Goal: Use online tool/utility: Use online tool/utility

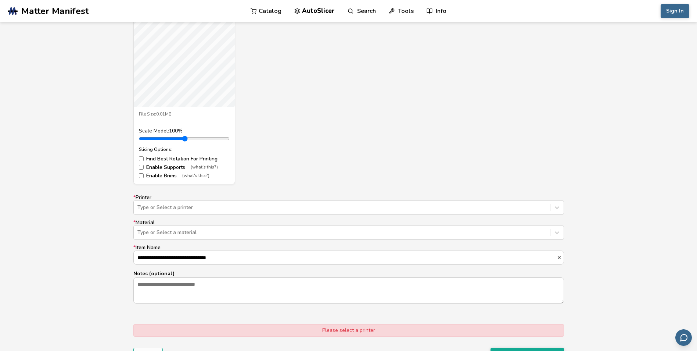
scroll to position [331, 0]
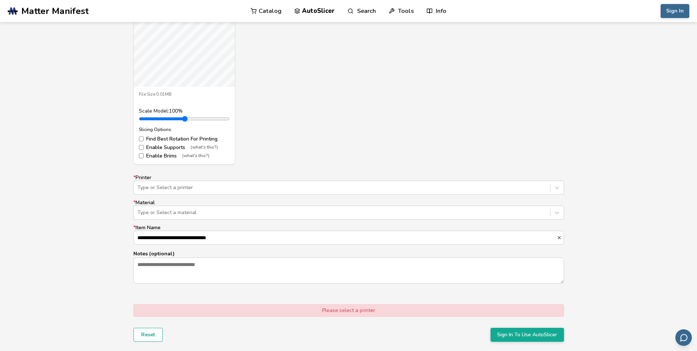
click at [249, 203] on label "* Material Type or Select a material" at bounding box center [348, 210] width 431 height 20
click at [249, 191] on div "Type or Select a printer" at bounding box center [342, 187] width 416 height 10
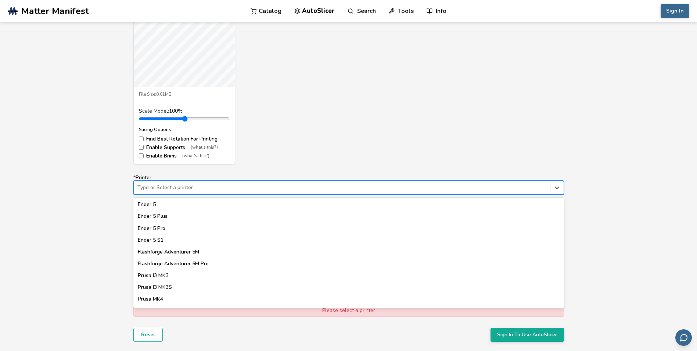
scroll to position [624, 0]
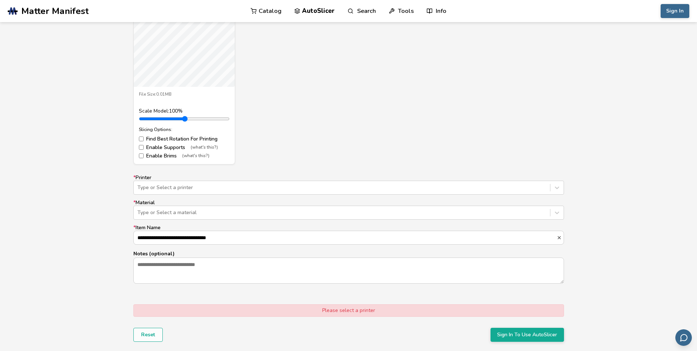
click at [92, 233] on div "**********" at bounding box center [348, 151] width 697 height 437
click at [170, 187] on div at bounding box center [341, 187] width 409 height 7
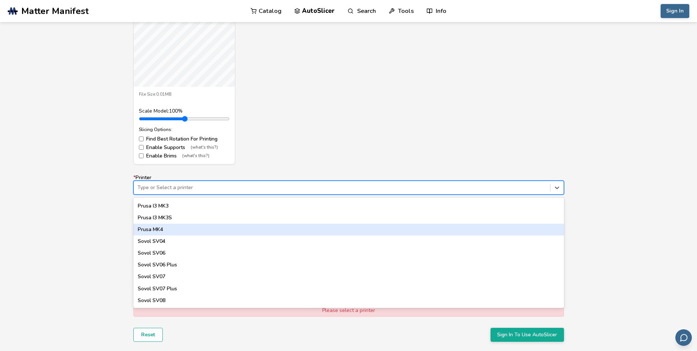
click at [82, 281] on div "Model Controls: Click and drag to rotate • Scroll to zoom • Right click and dra…" at bounding box center [348, 151] width 697 height 437
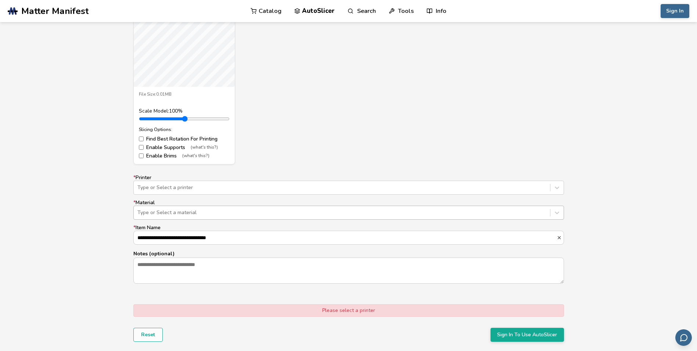
click at [179, 210] on div at bounding box center [341, 212] width 409 height 7
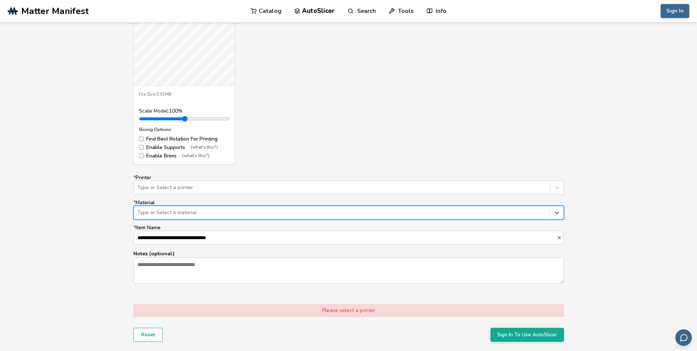
click at [179, 210] on div at bounding box center [341, 212] width 409 height 7
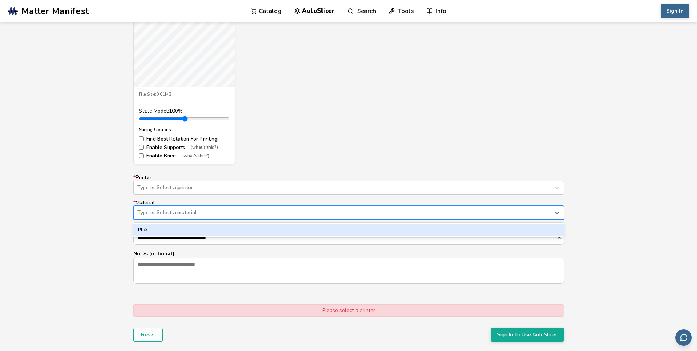
click at [179, 210] on div at bounding box center [341, 212] width 409 height 7
click at [160, 233] on div "PLA" at bounding box center [348, 230] width 431 height 12
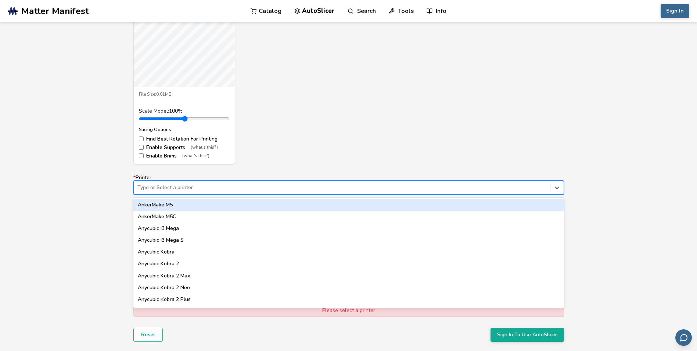
click at [175, 189] on div at bounding box center [341, 187] width 409 height 7
click at [98, 191] on div "Model Controls: Click and drag to rotate • Scroll to zoom • Right click and dra…" at bounding box center [348, 151] width 697 height 437
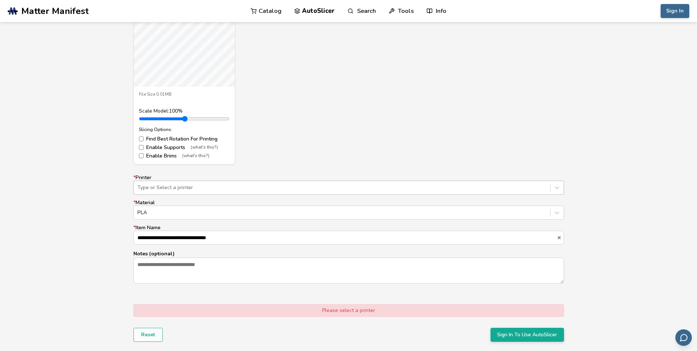
click at [164, 190] on div at bounding box center [341, 187] width 409 height 7
click at [85, 206] on div "**********" at bounding box center [348, 151] width 697 height 437
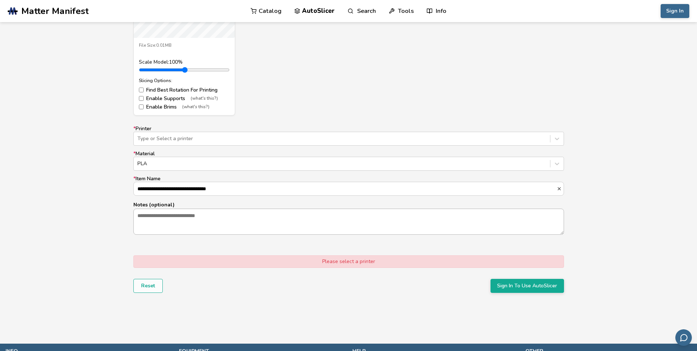
scroll to position [441, 0]
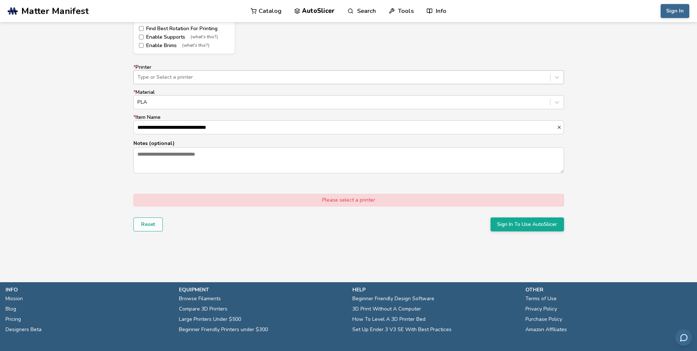
click at [237, 76] on div at bounding box center [341, 76] width 409 height 7
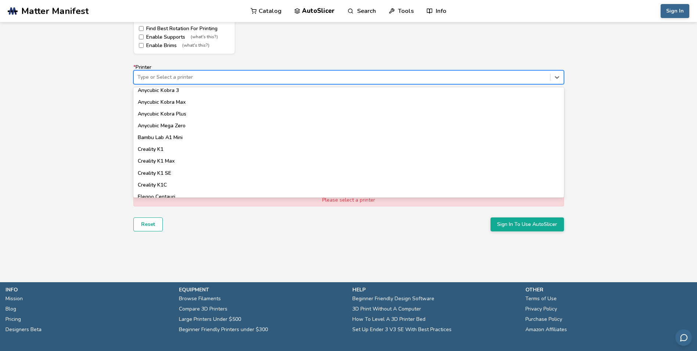
scroll to position [184, 0]
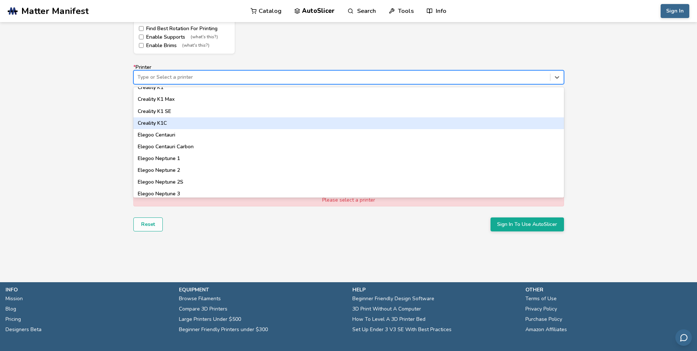
click at [234, 122] on div "Creality K1C" at bounding box center [348, 123] width 431 height 12
